Goal: Information Seeking & Learning: Learn about a topic

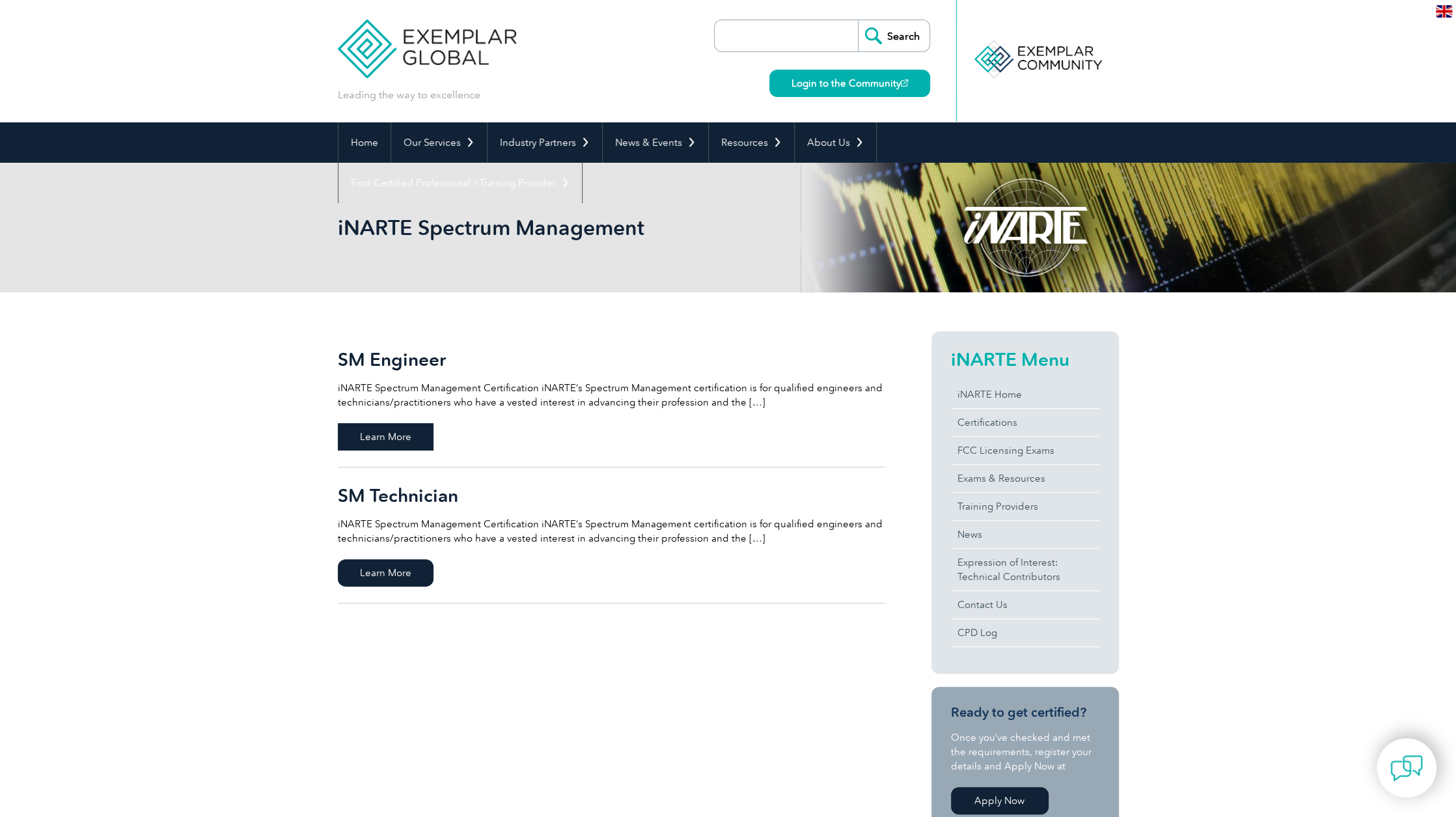
click at [400, 436] on span "Learn More" at bounding box center [385, 437] width 95 height 27
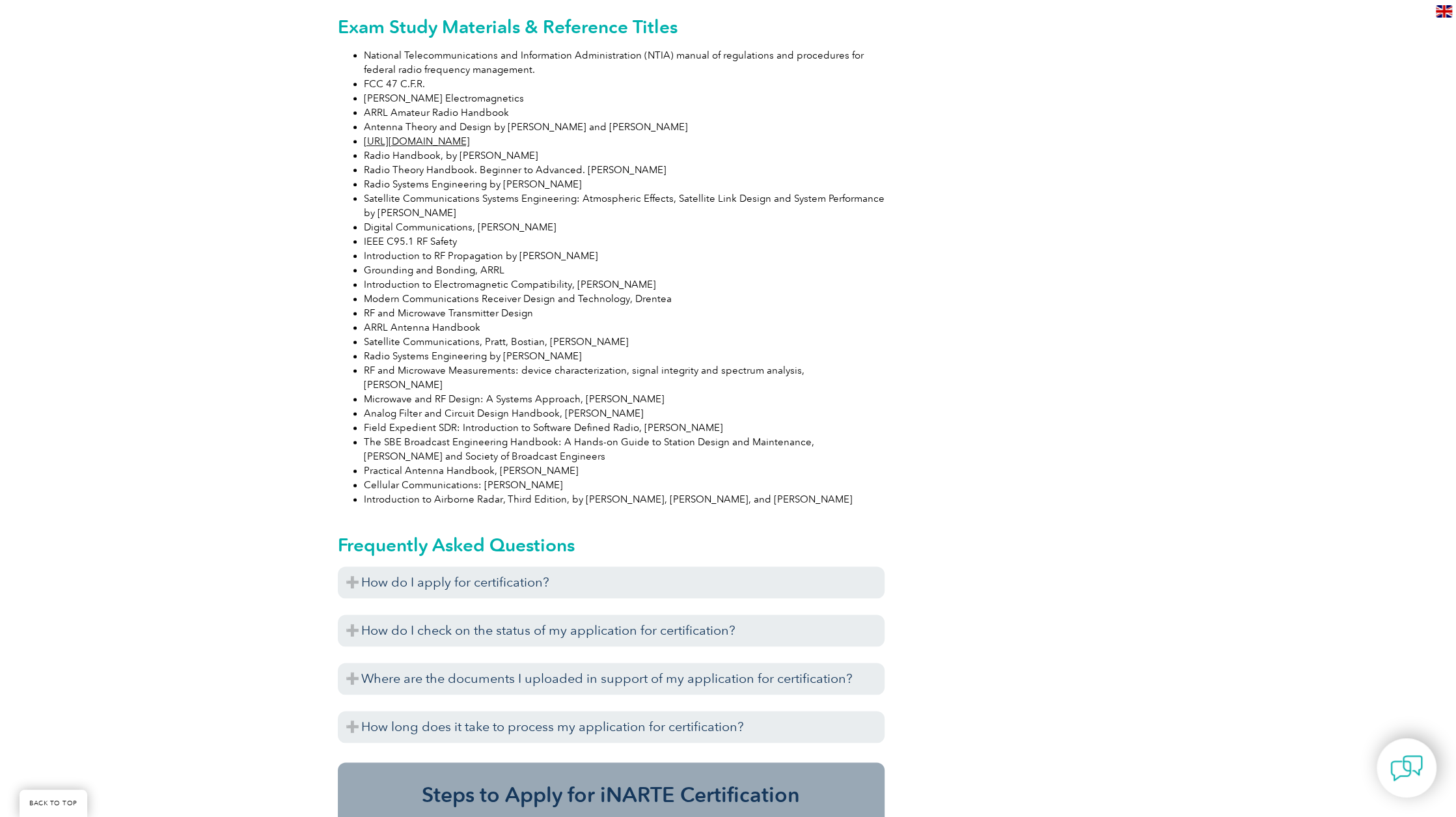
scroll to position [1366, 0]
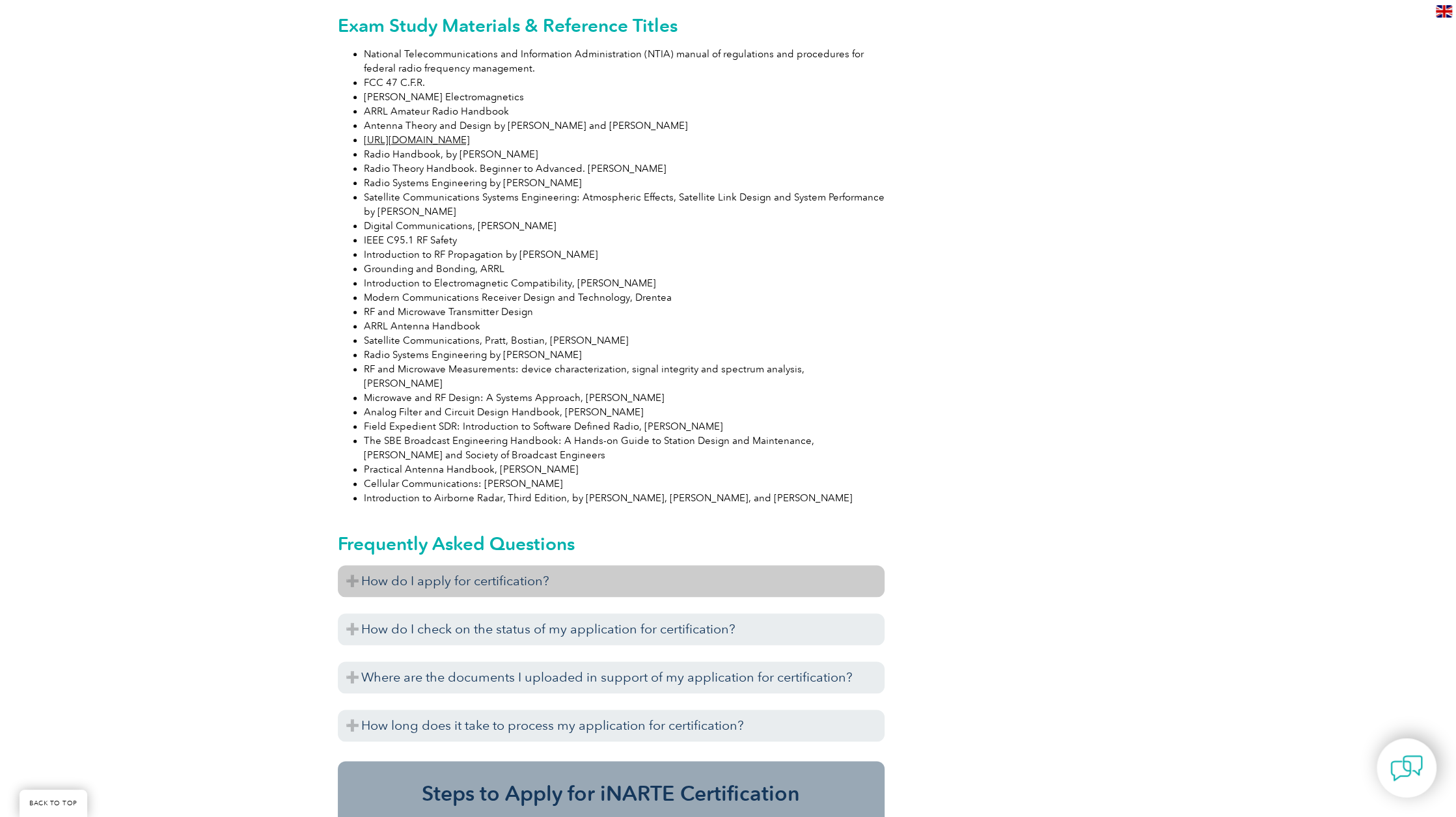
click at [349, 565] on h3 "How do I apply for certification?" at bounding box center [611, 580] width 547 height 32
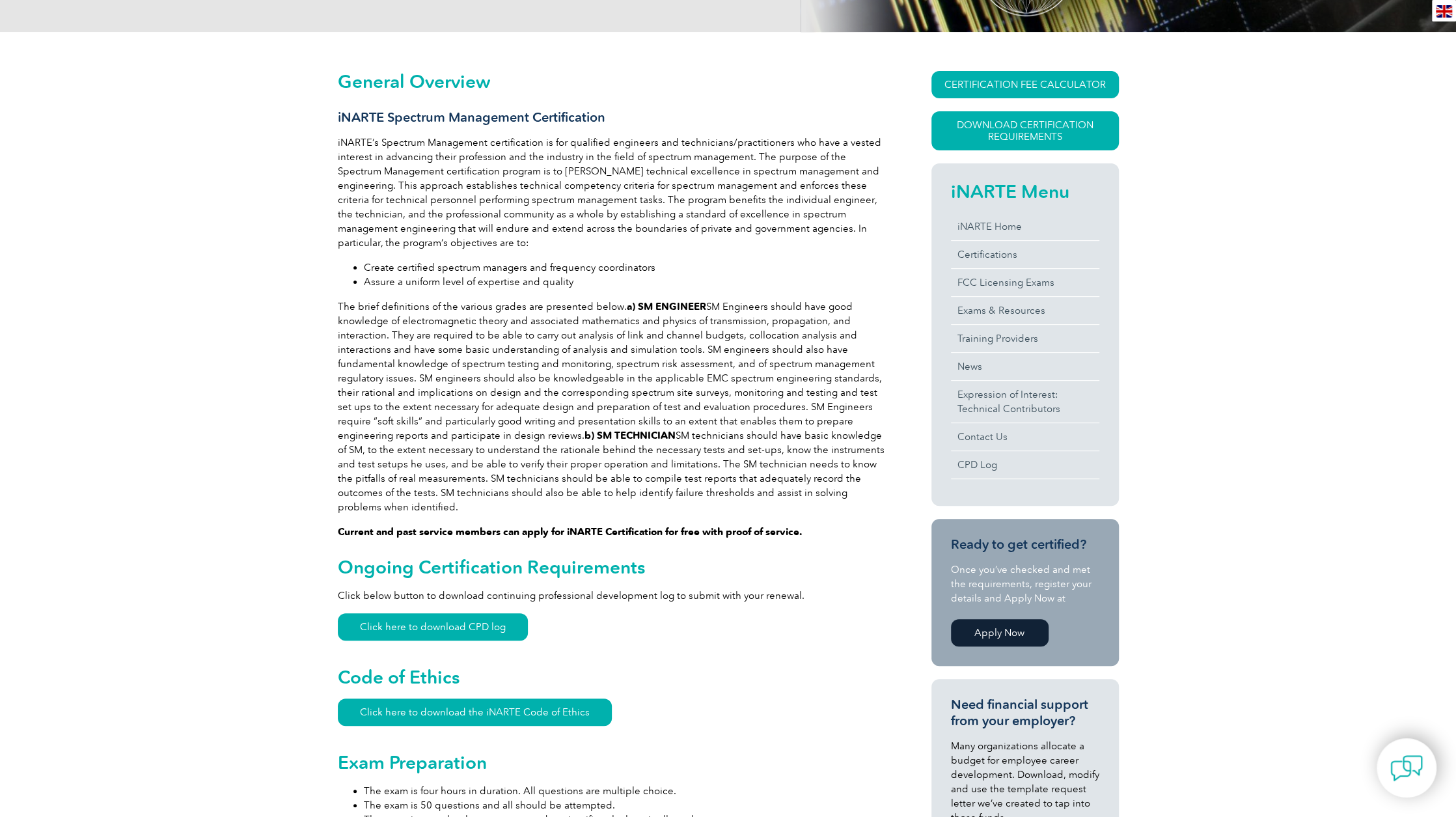
scroll to position [0, 0]
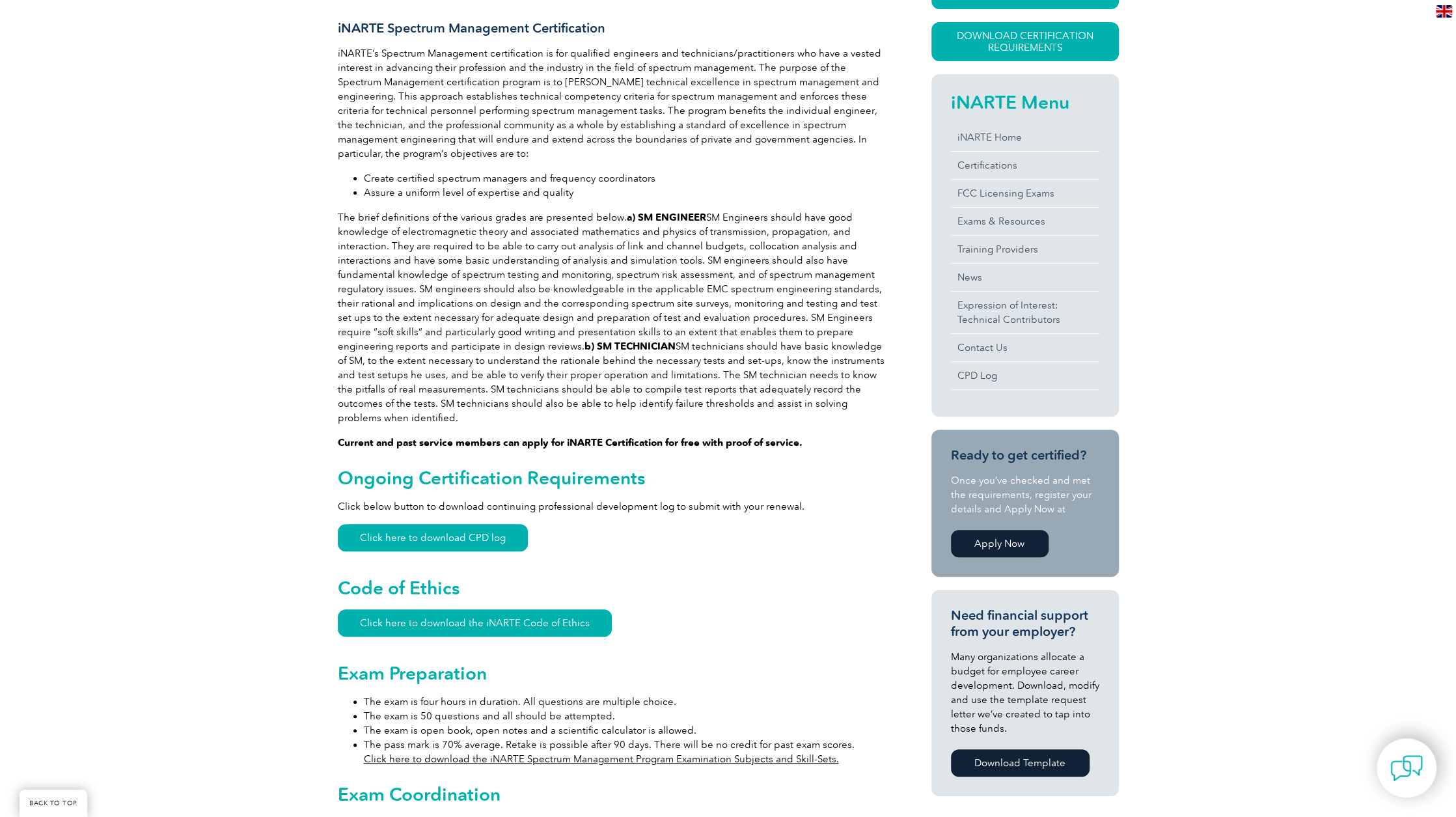
scroll to position [325, 0]
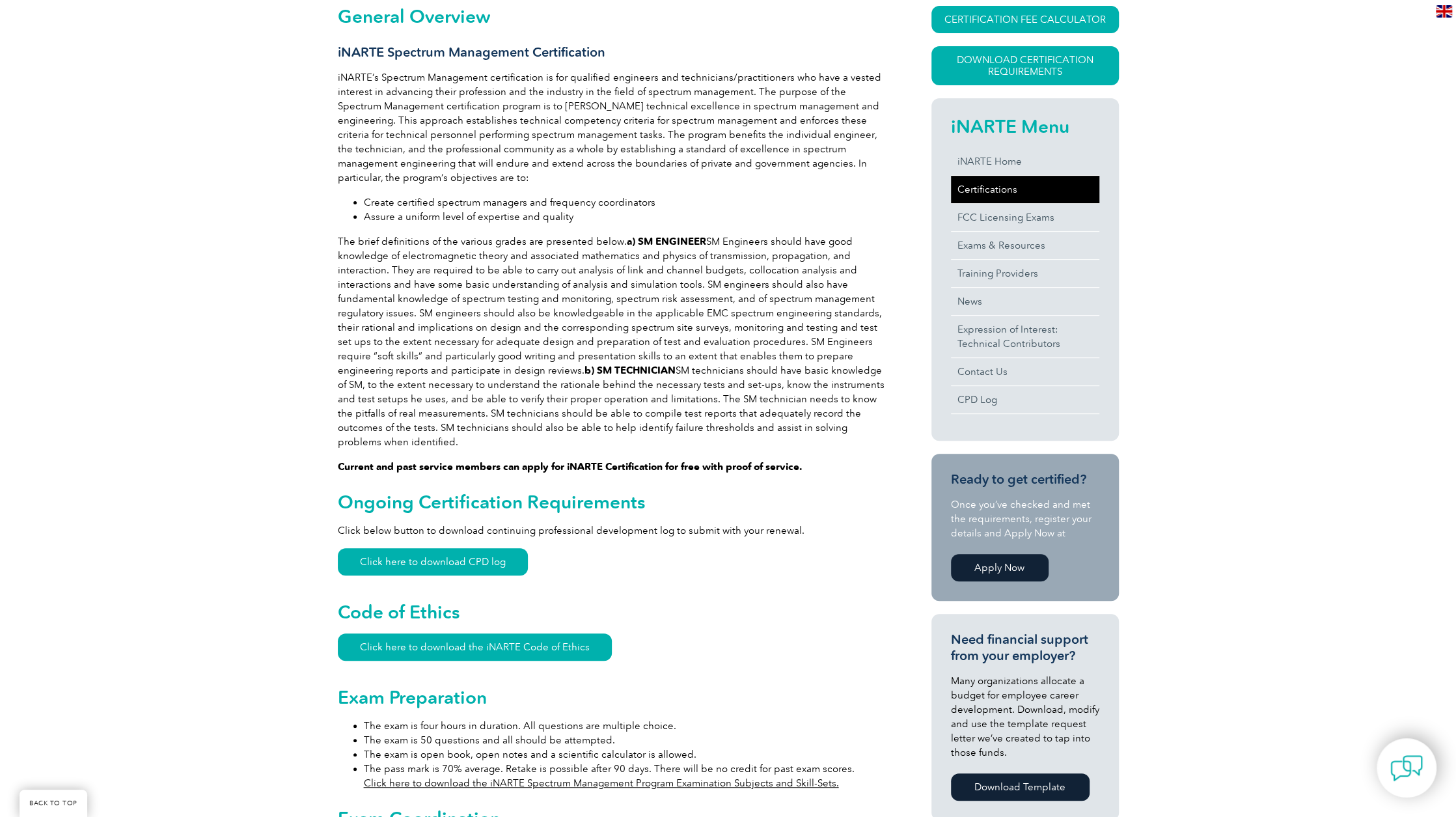
click at [985, 187] on link "Certifications" at bounding box center [1025, 190] width 148 height 27
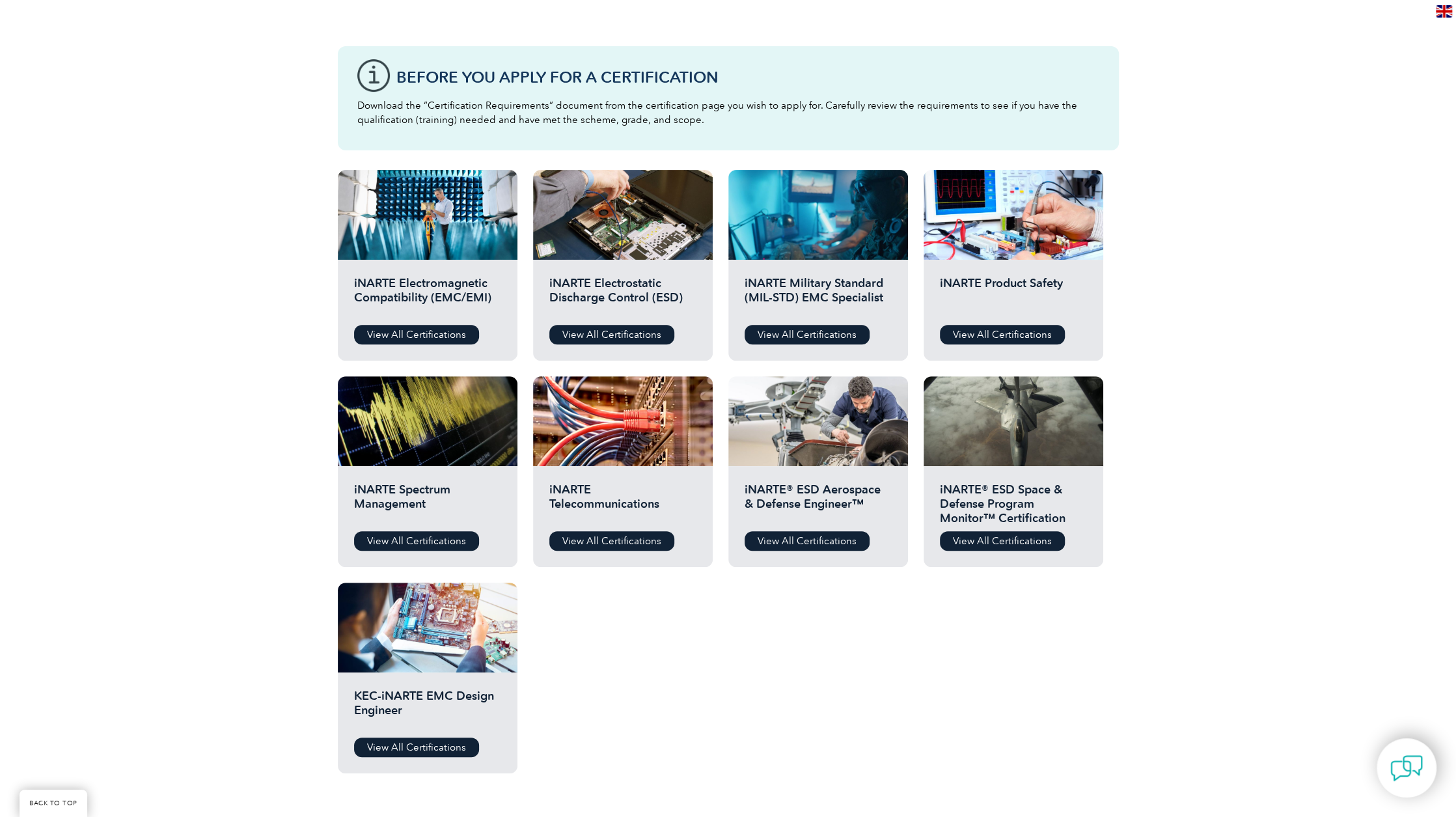
scroll to position [325, 0]
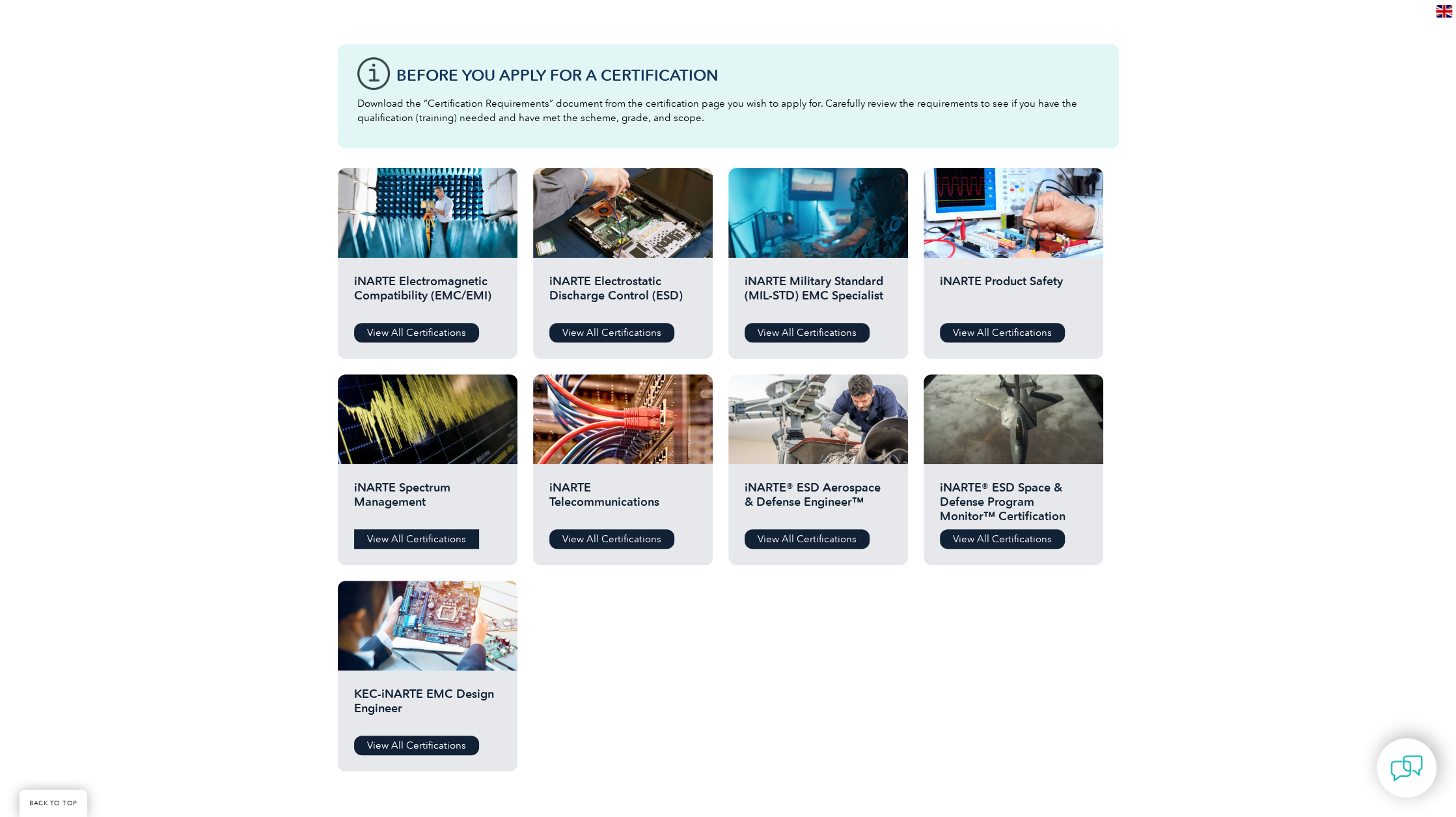
click at [426, 533] on link "View All Certifications" at bounding box center [417, 539] width 125 height 20
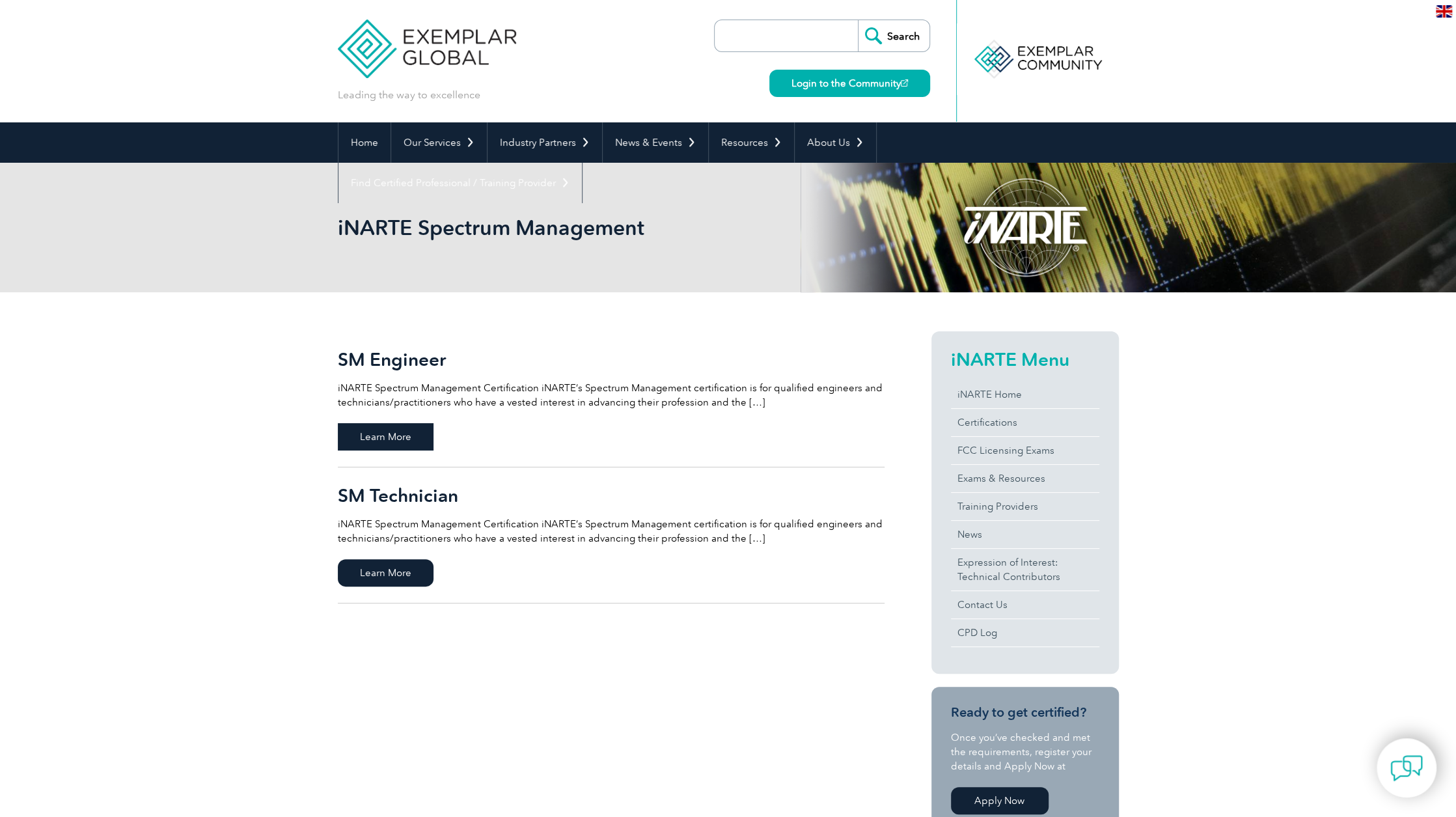
click at [390, 436] on span "Learn More" at bounding box center [385, 437] width 95 height 27
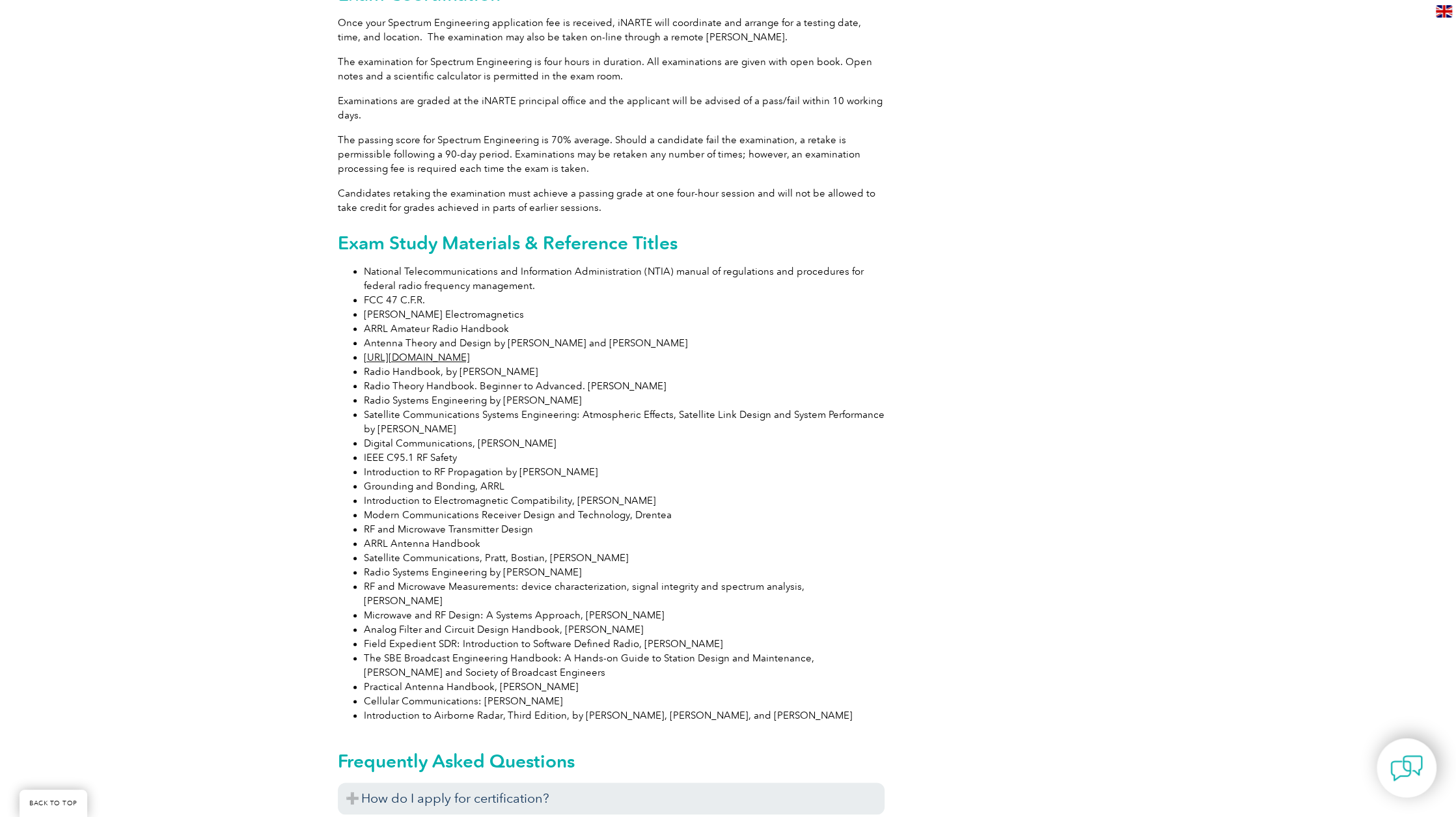
scroll to position [1171, 0]
